Goal: Task Accomplishment & Management: Use online tool/utility

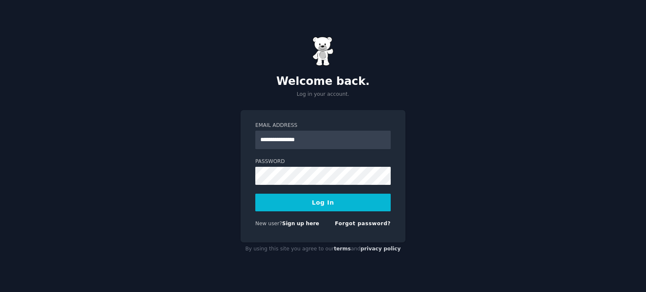
type input "**********"
click at [279, 209] on button "Log In" at bounding box center [322, 203] width 135 height 18
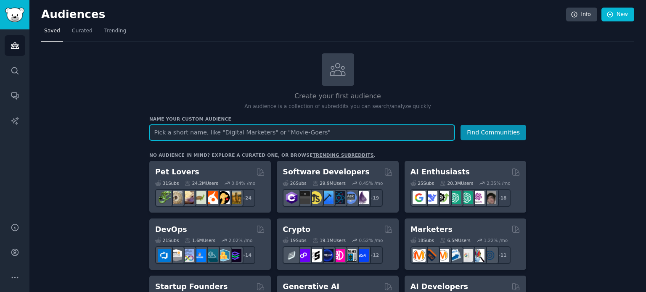
click at [220, 129] on input "text" at bounding box center [301, 133] width 305 height 16
type input "COO, CEO, Co founders"
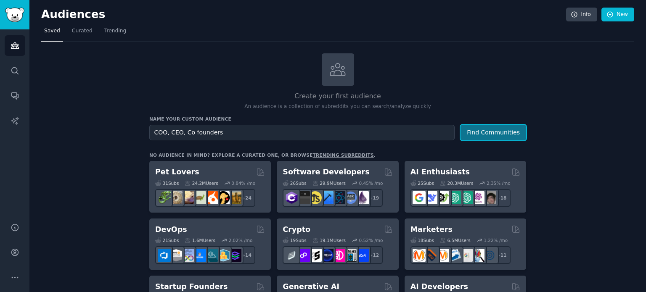
click at [491, 126] on button "Find Communities" at bounding box center [493, 133] width 66 height 16
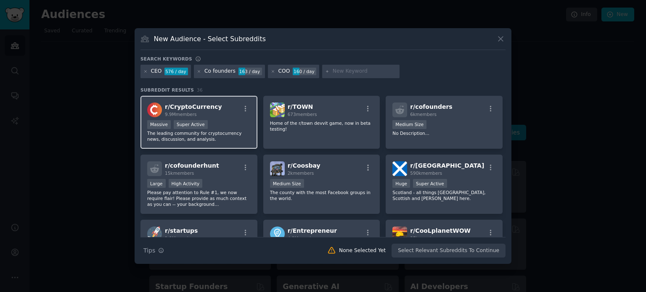
click at [201, 128] on div "Massive Super Active" at bounding box center [198, 125] width 103 height 11
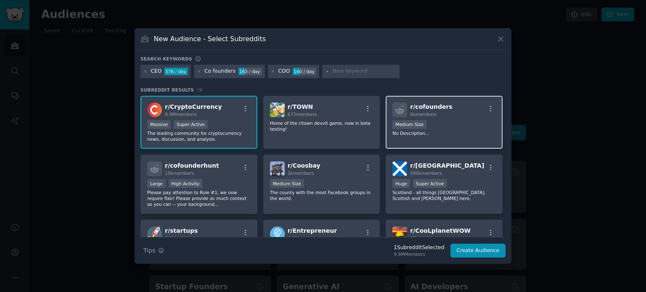
click at [444, 139] on div "r/ cofounders 6k members 1000 - 10,000 members Medium Size No Description..." at bounding box center [444, 122] width 117 height 53
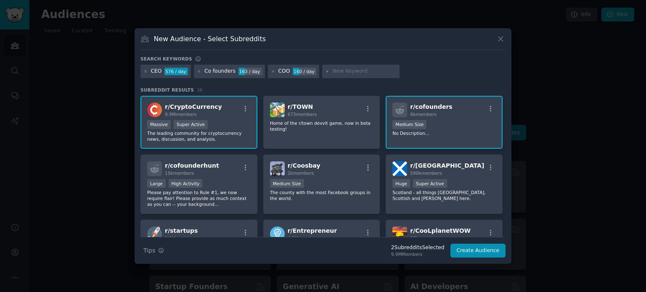
click at [444, 139] on div "r/ cofounders 6k members 1000 - 10,000 members Medium Size No Description..." at bounding box center [444, 122] width 117 height 53
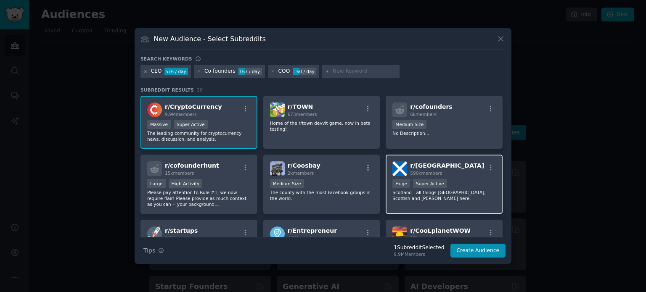
click at [448, 171] on div "r/ Scotland 590k members" at bounding box center [443, 168] width 103 height 15
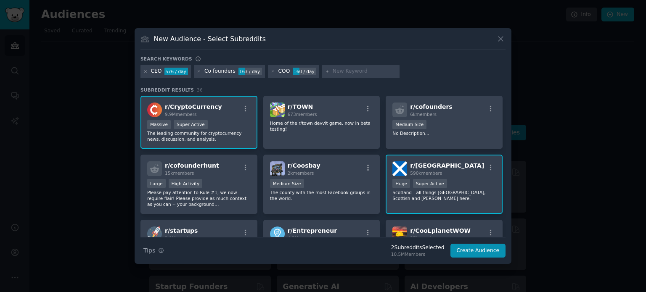
click at [437, 171] on div "r/ Scotland 590k members" at bounding box center [443, 168] width 103 height 15
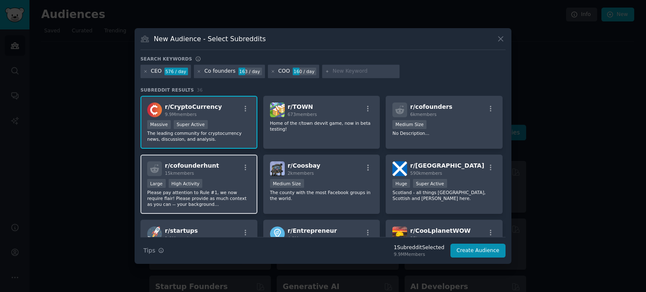
click at [214, 180] on div "Large High Activity" at bounding box center [198, 184] width 103 height 11
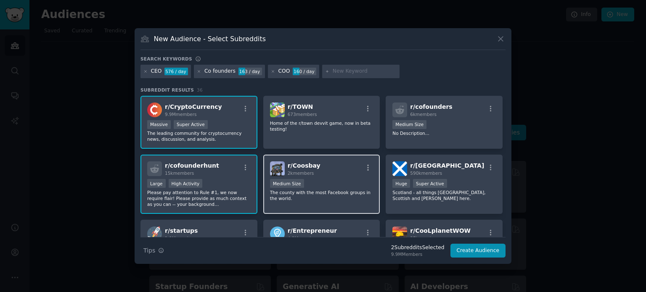
click at [323, 171] on div "r/ Coosbay 2k members" at bounding box center [321, 168] width 103 height 15
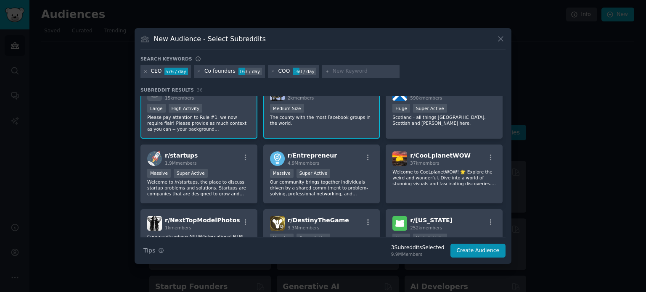
scroll to position [76, 0]
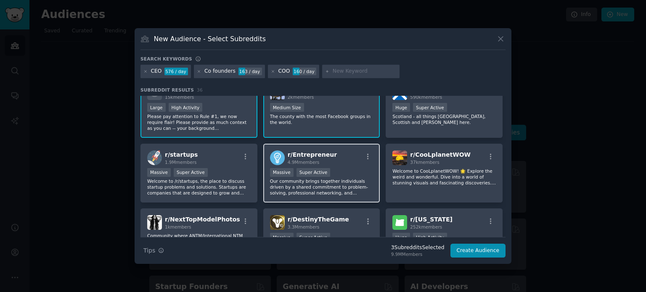
click at [339, 172] on div "Massive Super Active" at bounding box center [321, 173] width 103 height 11
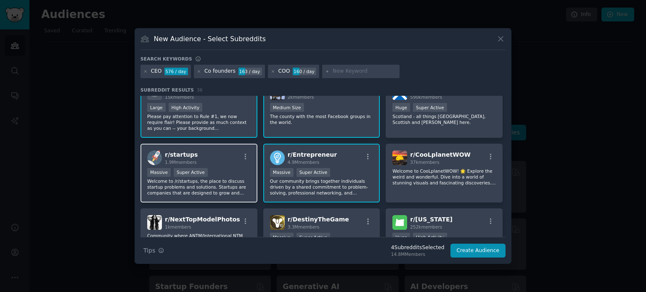
click at [206, 183] on p "Welcome to /r/startups, the place to discuss startup problems and solutions. St…" at bounding box center [198, 187] width 103 height 18
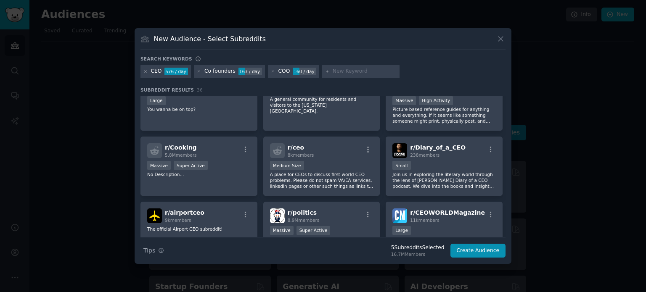
scroll to position [284, 0]
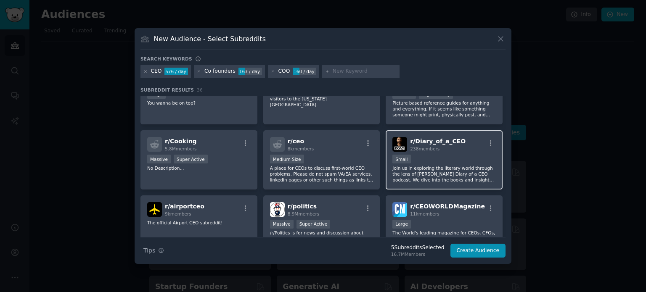
click at [452, 151] on div "r/ Diary_of_a_CEO 238 members Small Join us in exploring the literary world thr…" at bounding box center [444, 159] width 117 height 59
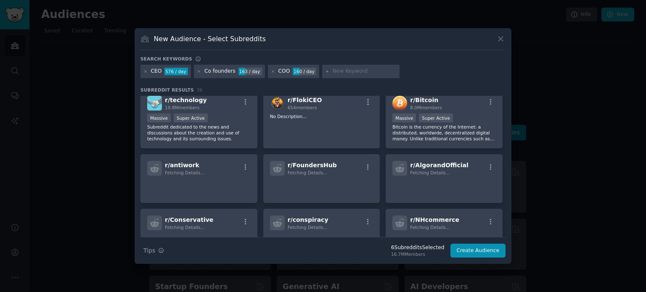
scroll to position [474, 0]
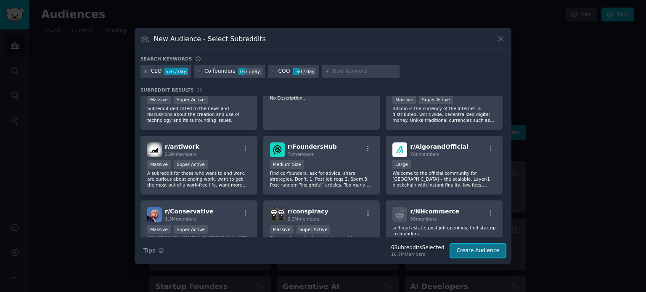
click at [477, 254] on button "Create Audience" at bounding box center [478, 251] width 56 height 14
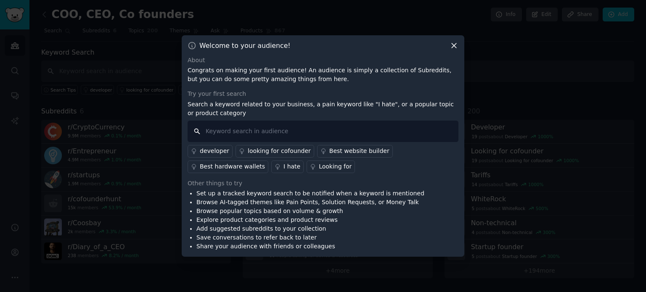
click at [281, 124] on input "text" at bounding box center [323, 131] width 271 height 21
type input "tech, AI"
click at [439, 114] on p "Search a keyword related to your business, a pain keyword like "I hate", or a p…" at bounding box center [323, 109] width 271 height 18
click at [454, 45] on icon at bounding box center [454, 45] width 5 height 5
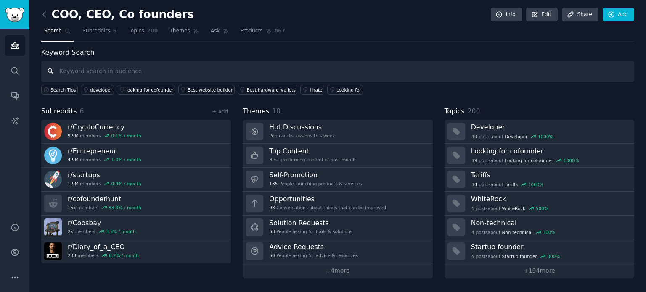
click at [284, 77] on input "text" at bounding box center [337, 71] width 593 height 21
type input "tech Ai"
click at [296, 76] on input "tech Ai" at bounding box center [337, 71] width 593 height 21
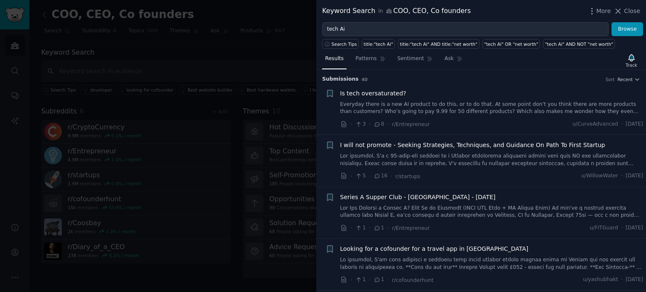
click at [374, 90] on span "Is tech oversaturated?" at bounding box center [373, 93] width 66 height 9
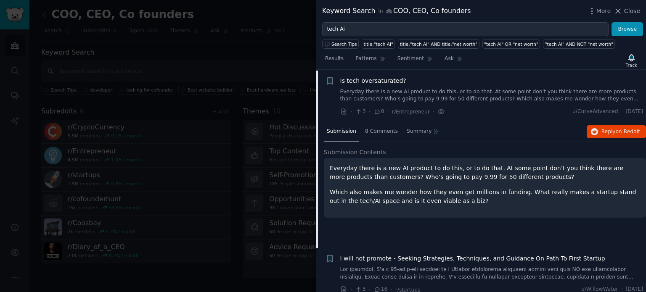
scroll to position [13, 0]
click at [610, 128] on span "Reply on Reddit" at bounding box center [620, 132] width 39 height 8
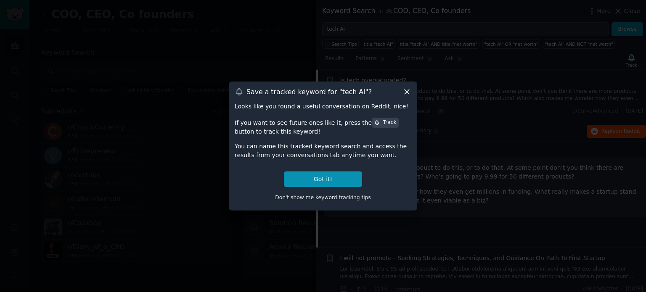
click at [406, 90] on icon at bounding box center [406, 91] width 9 height 9
